Goal: Task Accomplishment & Management: Manage account settings

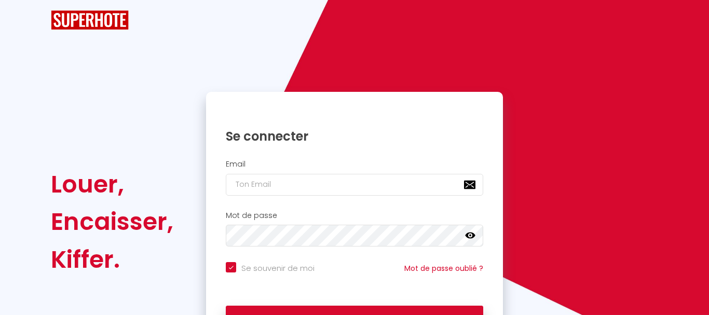
checkbox input "true"
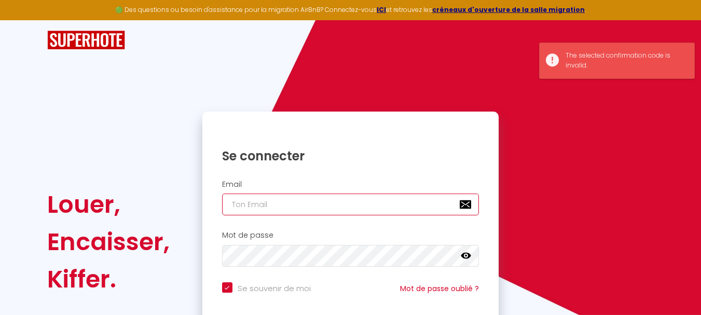
type input "[EMAIL_ADDRESS][DOMAIN_NAME]"
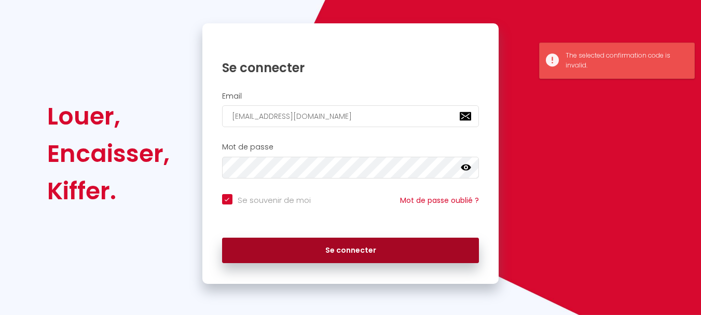
click at [370, 254] on button "Se connecter" at bounding box center [350, 251] width 257 height 26
checkbox input "true"
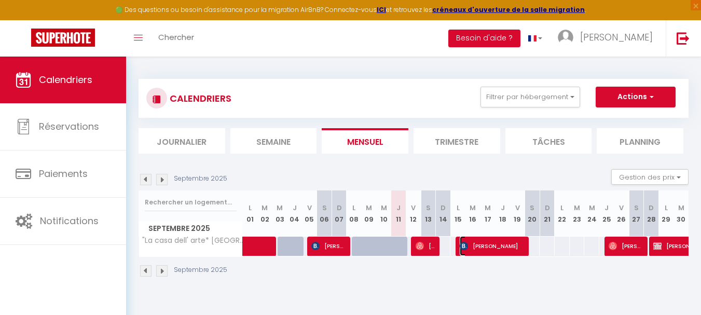
click at [509, 247] on span "[PERSON_NAME]" at bounding box center [492, 246] width 65 height 20
select select "OK"
select select "KO"
select select "0"
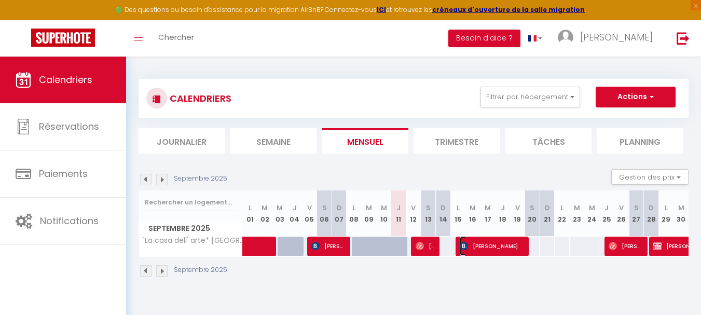
select select "1"
select select
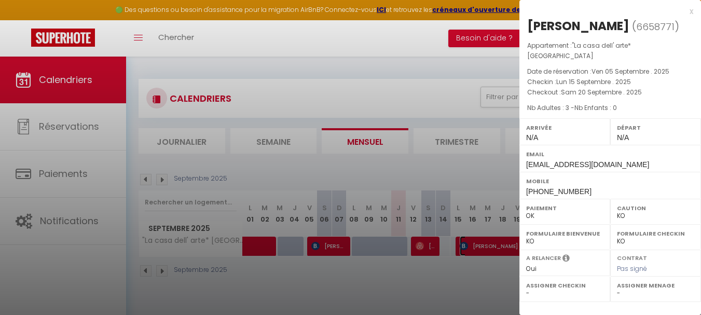
select select "22454"
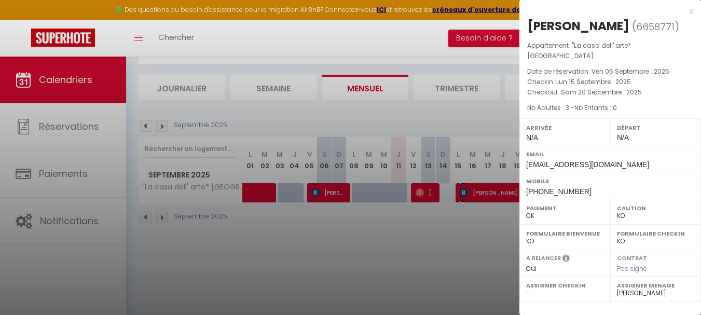
scroll to position [57, 0]
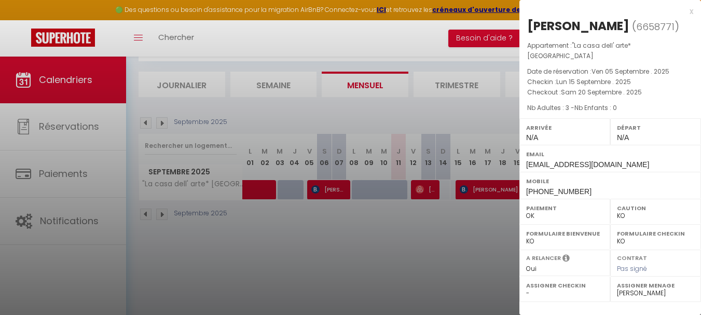
click at [476, 193] on div at bounding box center [350, 157] width 701 height 315
